Goal: Task Accomplishment & Management: Manage account settings

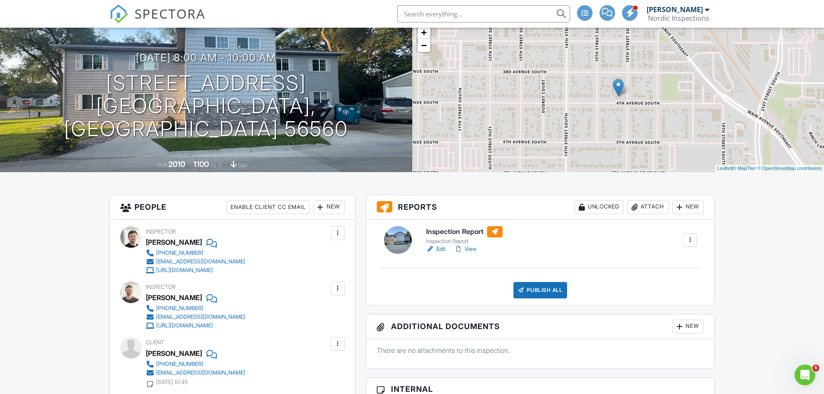
scroll to position [86, 0]
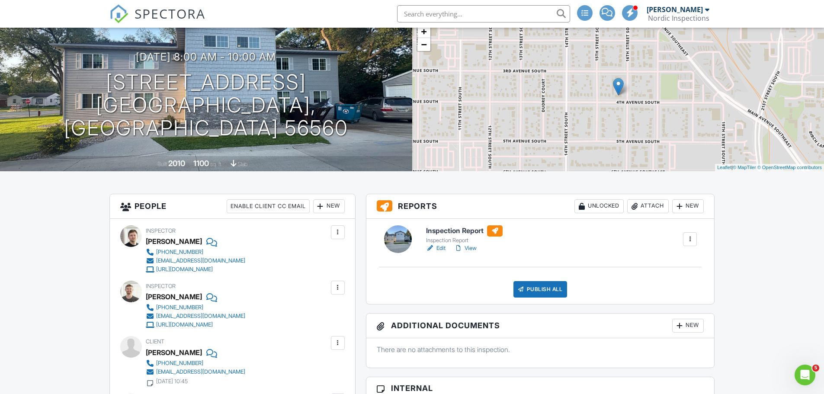
click at [470, 249] on link "View" at bounding box center [465, 248] width 22 height 9
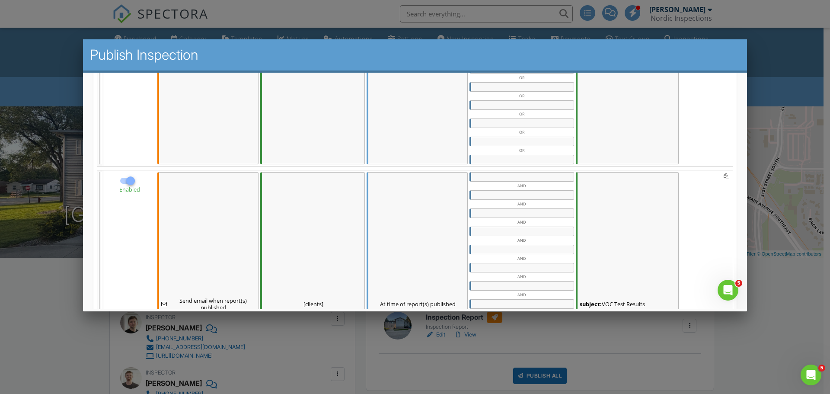
scroll to position [259, 0]
click at [130, 180] on div at bounding box center [130, 181] width 15 height 15
checkbox input "false"
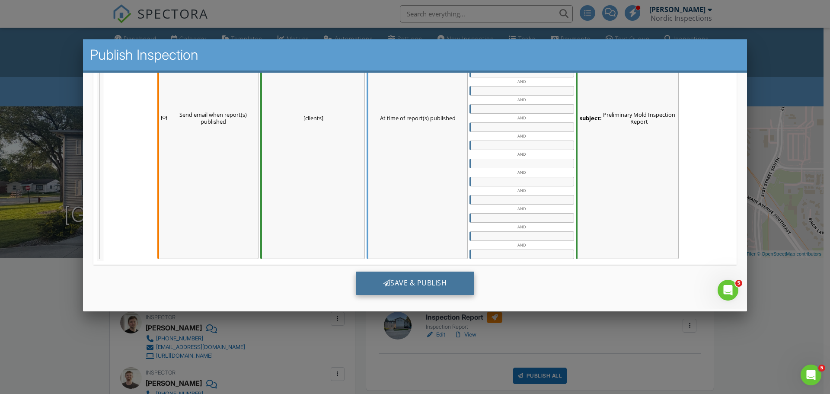
scroll to position [937, 0]
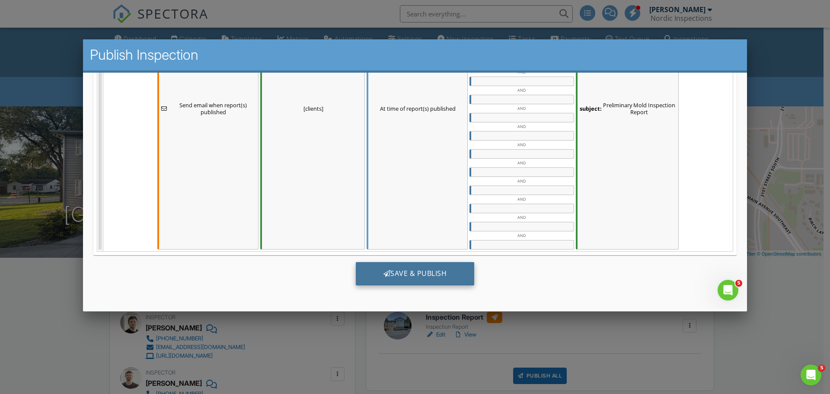
drag, startPoint x: 384, startPoint y: 269, endPoint x: 378, endPoint y: 266, distance: 6.2
click at [384, 269] on div "Save & Publish" at bounding box center [415, 273] width 119 height 23
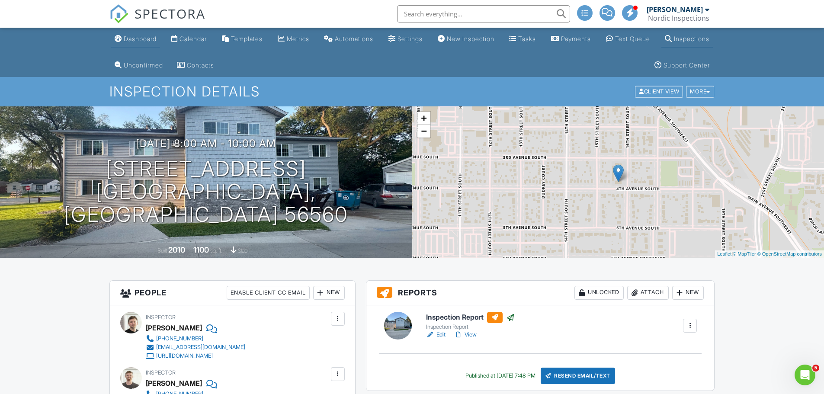
click at [150, 43] on link "Dashboard" at bounding box center [135, 39] width 49 height 16
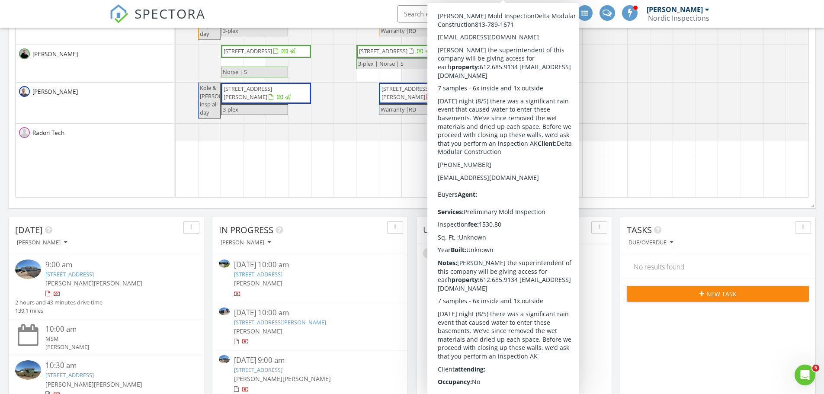
scroll to position [303, 0]
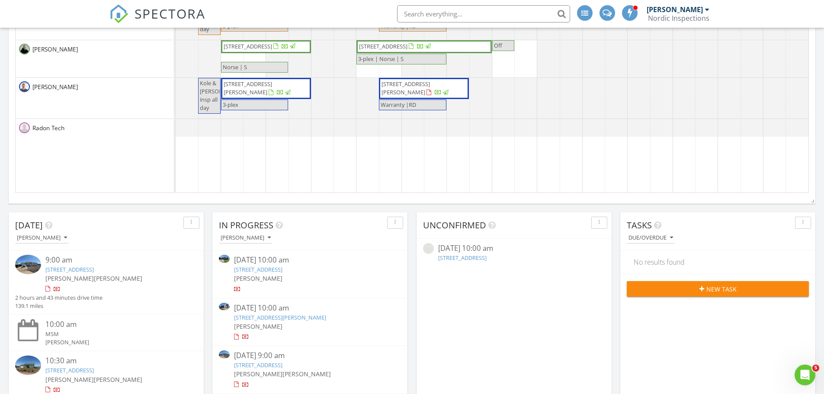
click at [448, 260] on link "817 Eielson Street 206, Grand Forks Air Force Base, ND 58205" at bounding box center [462, 258] width 48 height 8
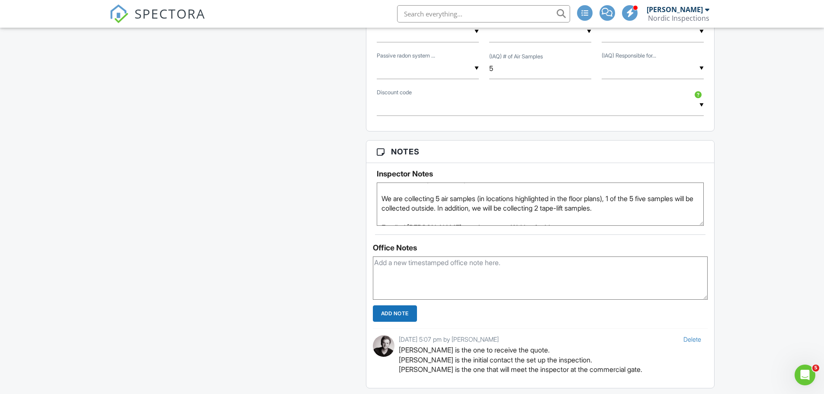
scroll to position [34, 0]
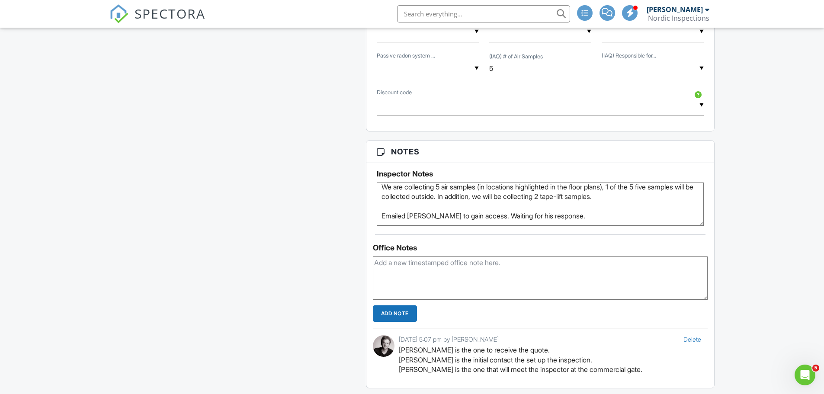
drag, startPoint x: 558, startPoint y: 217, endPoint x: 478, endPoint y: 211, distance: 80.2
click at [478, 211] on textarea "This is at the Grand Forks Air Force Base. Make sure to bring drivers license, …" at bounding box center [540, 204] width 327 height 43
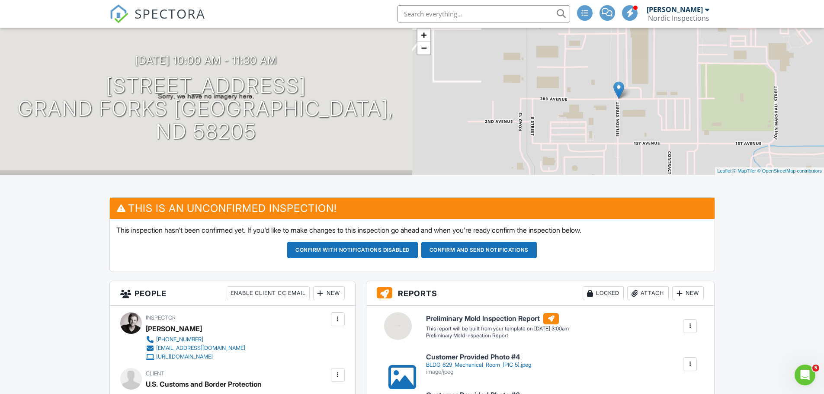
scroll to position [86, 0]
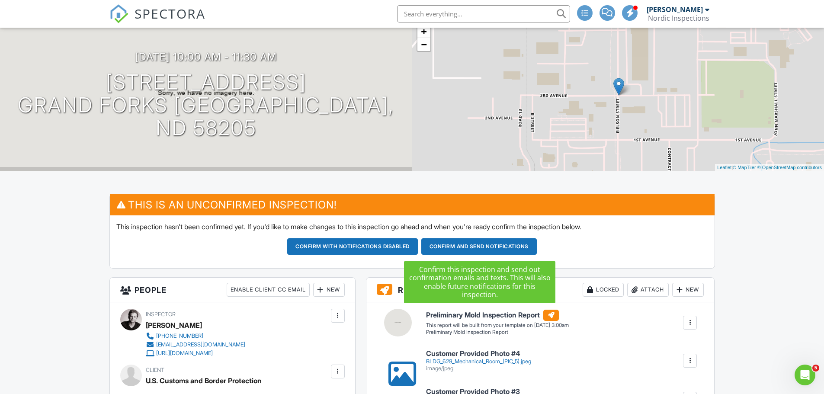
type textarea "[PERSON_NAME] will meet [PERSON_NAME] at the gate. This is at the [GEOGRAPHIC_D…"
click at [418, 245] on button "Confirm and send notifications" at bounding box center [352, 246] width 131 height 16
